Goal: Navigation & Orientation: Find specific page/section

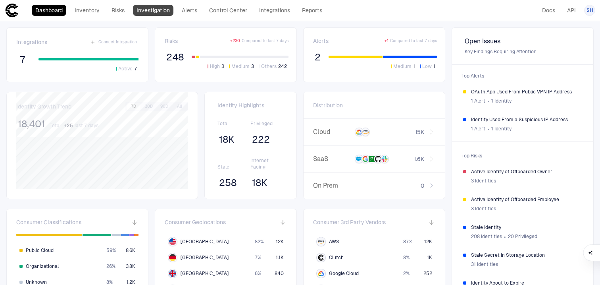
click at [160, 13] on link "Investigation" at bounding box center [153, 10] width 40 height 11
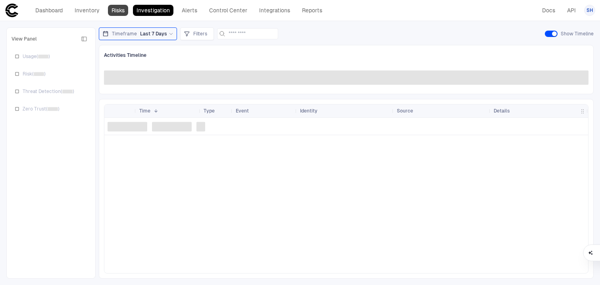
click at [121, 12] on link "Risks" at bounding box center [118, 10] width 20 height 11
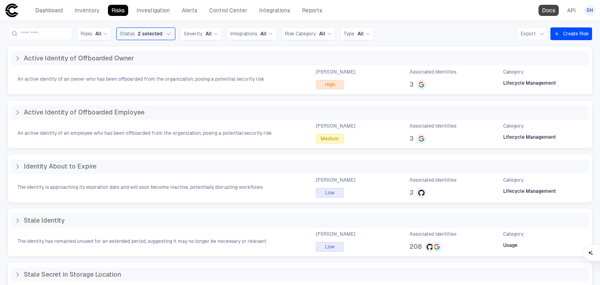
click at [544, 10] on link "Docs" at bounding box center [549, 10] width 20 height 11
click at [86, 13] on link "Inventory" at bounding box center [87, 10] width 32 height 11
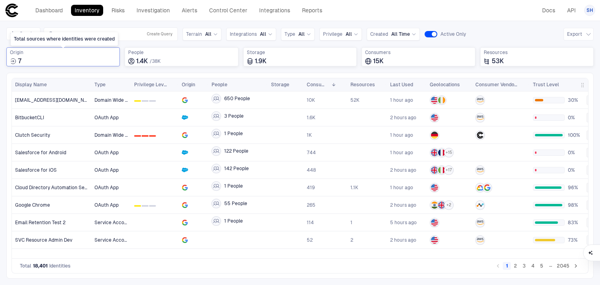
click at [65, 60] on div "7" at bounding box center [63, 61] width 106 height 8
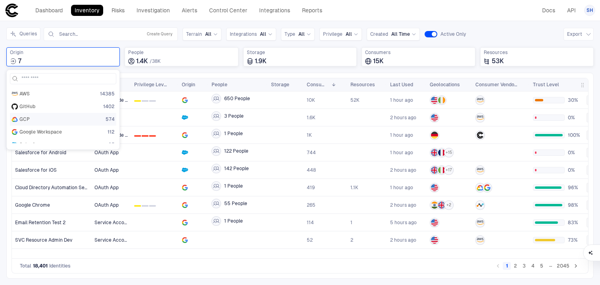
click at [68, 121] on div "GCP 574" at bounding box center [63, 119] width 103 height 6
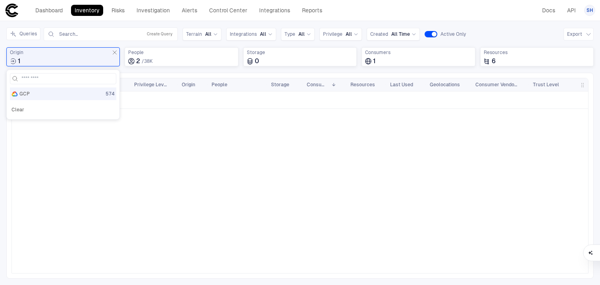
click at [202, 114] on div at bounding box center [339, 181] width 497 height 181
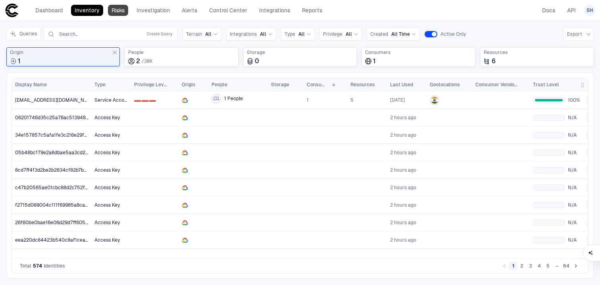
click at [120, 13] on link "Risks" at bounding box center [118, 10] width 20 height 11
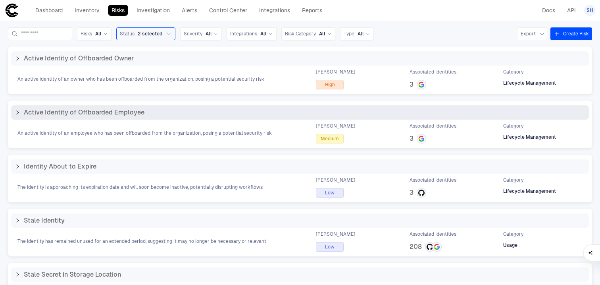
click at [13, 114] on div "Active Identity of Offboarded Employee" at bounding box center [300, 112] width 578 height 14
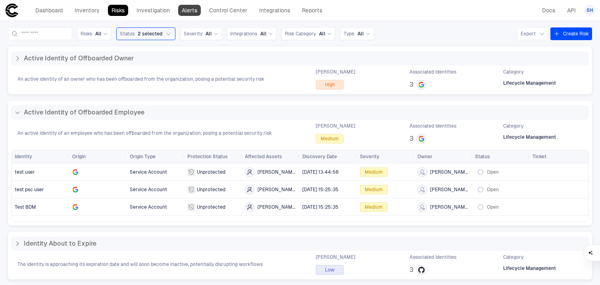
click at [196, 15] on link "Alerts" at bounding box center [189, 10] width 23 height 11
